Goal: Download file/media

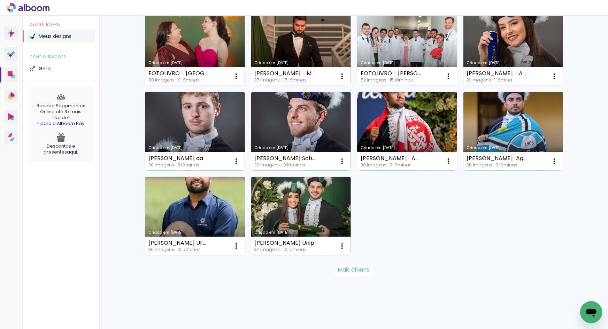
scroll to position [423, 0]
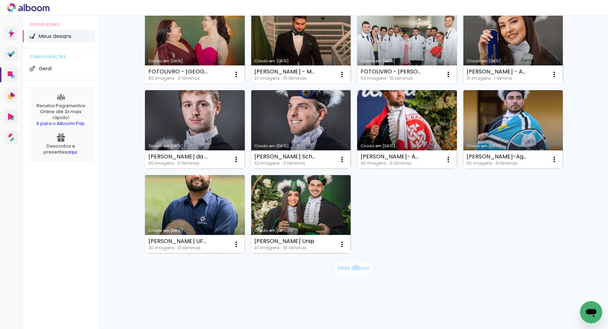
click at [0, 0] on slot "Mais álbuns" at bounding box center [0, 0] width 0 height 0
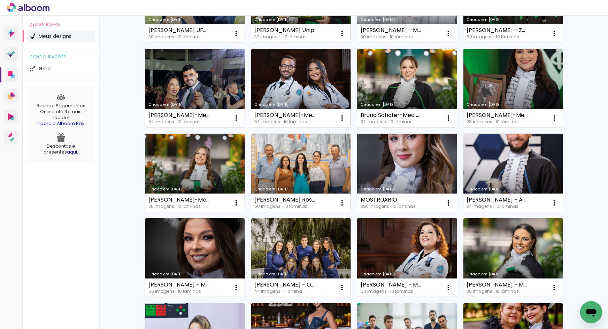
scroll to position [845, 0]
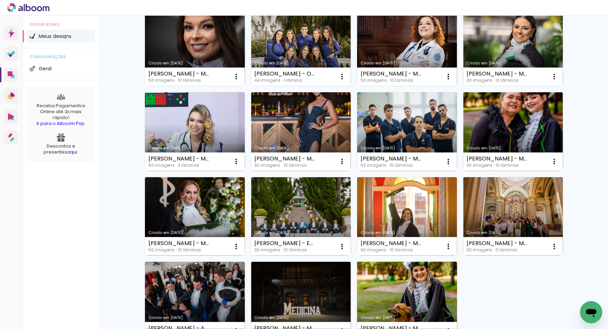
click at [417, 292] on link "Criado em 13/02/25" at bounding box center [407, 301] width 100 height 79
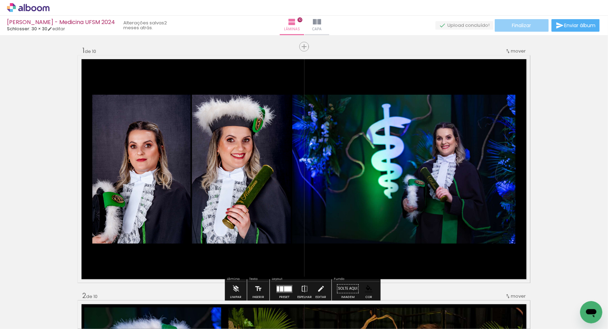
click at [515, 25] on span "Finalizar" at bounding box center [521, 25] width 19 height 5
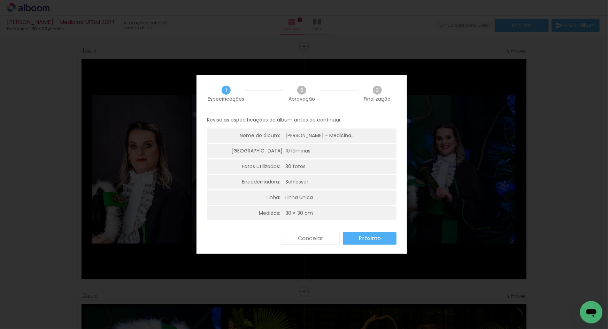
click at [0, 0] on slot "Próximo" at bounding box center [0, 0] width 0 height 0
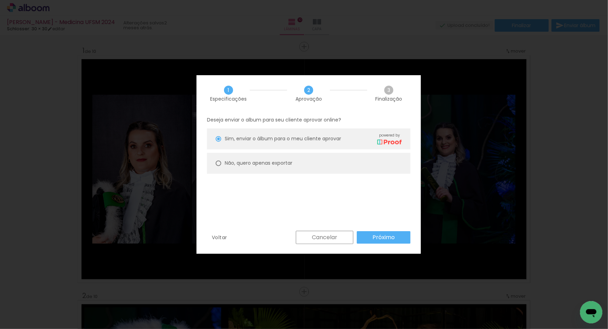
click at [266, 167] on paper-radio-button "Não, quero apenas exportar" at bounding box center [308, 163] width 203 height 21
type paper-radio-button "on"
click at [397, 237] on paper-button "Próximo" at bounding box center [384, 237] width 54 height 13
type input "Alta, 300 DPI"
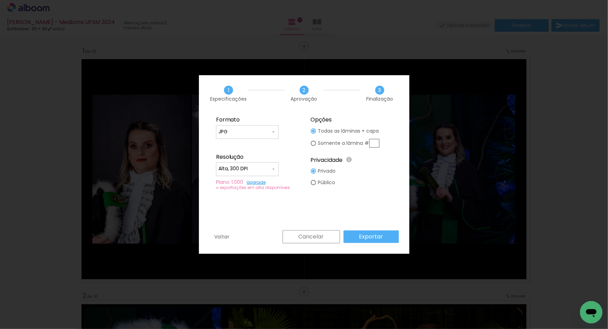
click at [253, 134] on input "JPG" at bounding box center [244, 131] width 52 height 7
click at [249, 144] on paper-item "PDF" at bounding box center [247, 145] width 63 height 14
type input "PDF"
click at [263, 167] on input "Alta, 300 DPI" at bounding box center [244, 168] width 52 height 7
click at [249, 183] on paper-item "Baixa" at bounding box center [247, 182] width 63 height 14
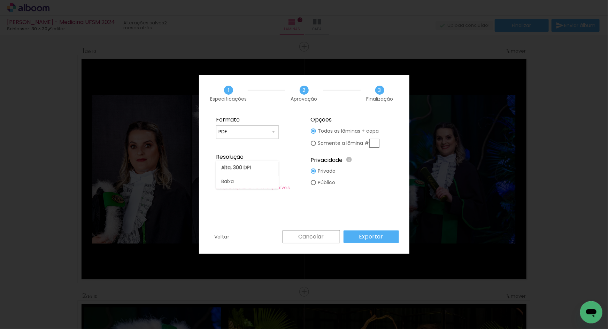
type input "Baixa"
click at [0, 0] on slot "Exportar" at bounding box center [0, 0] width 0 height 0
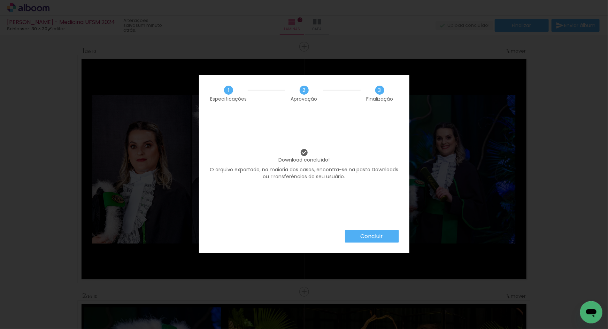
click at [388, 238] on paper-button "Concluir" at bounding box center [372, 236] width 54 height 13
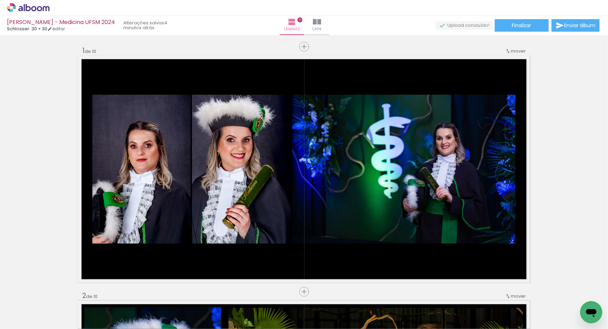
click at [26, 10] on icon at bounding box center [28, 7] width 5 height 7
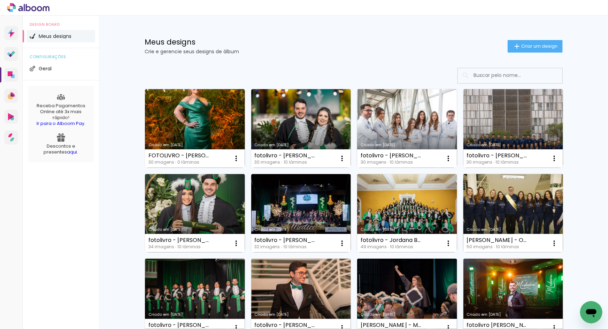
click at [499, 216] on link "Criado em [DATE]" at bounding box center [513, 213] width 100 height 79
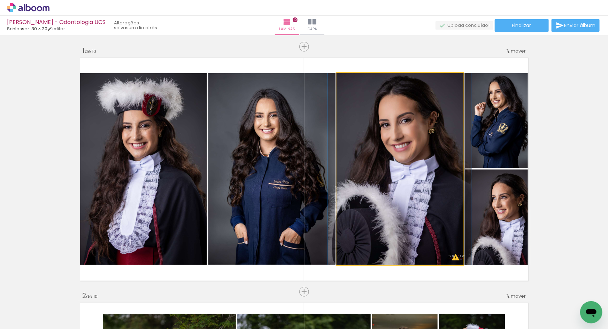
click at [407, 149] on quentale-photo at bounding box center [399, 169] width 127 height 192
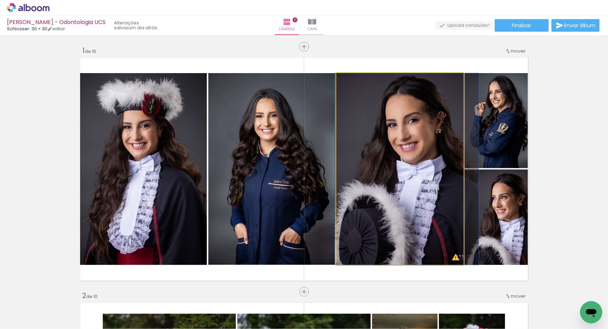
drag, startPoint x: 407, startPoint y: 149, endPoint x: 414, endPoint y: 151, distance: 7.1
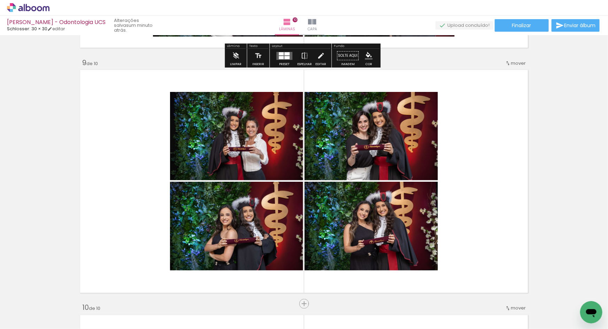
scroll to position [1970, 0]
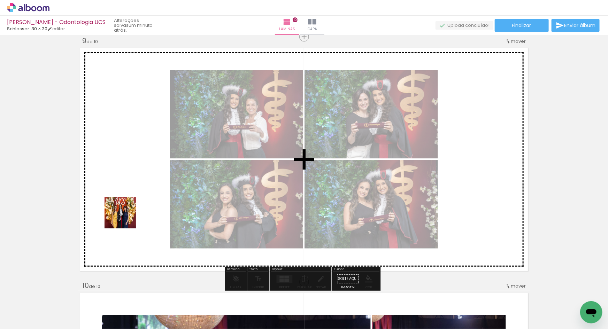
drag, startPoint x: 108, startPoint y: 304, endPoint x: 125, endPoint y: 211, distance: 95.2
click at [125, 211] on quentale-workspace at bounding box center [304, 164] width 608 height 329
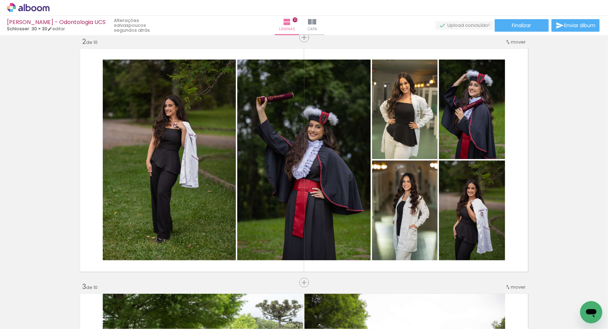
scroll to position [258, 0]
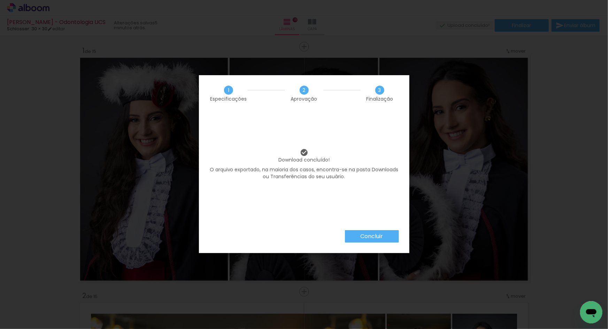
scroll to position [2461, 0]
click at [0, 0] on slot "Concluir" at bounding box center [0, 0] width 0 height 0
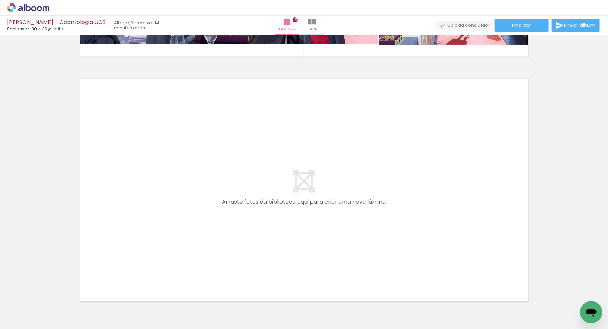
scroll to position [3698, 0]
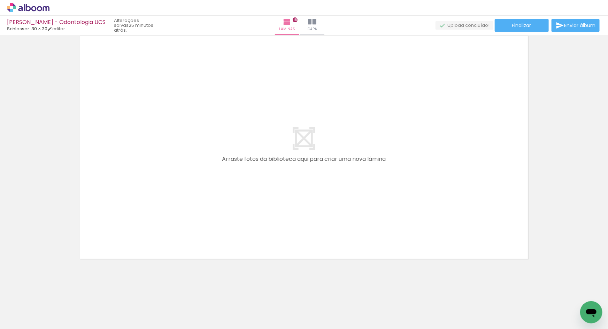
scroll to position [2461, 0]
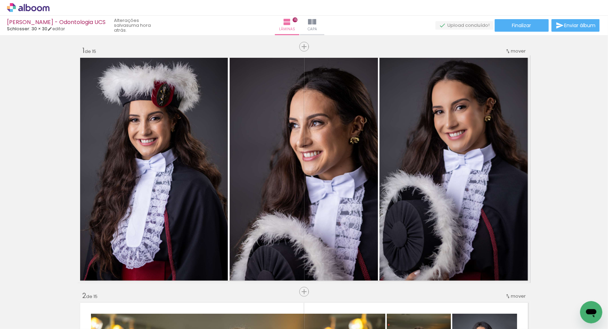
scroll to position [2461, 0]
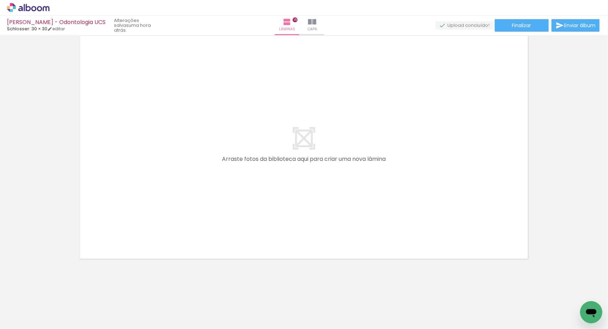
scroll to position [2461, 0]
